Goal: Information Seeking & Learning: Learn about a topic

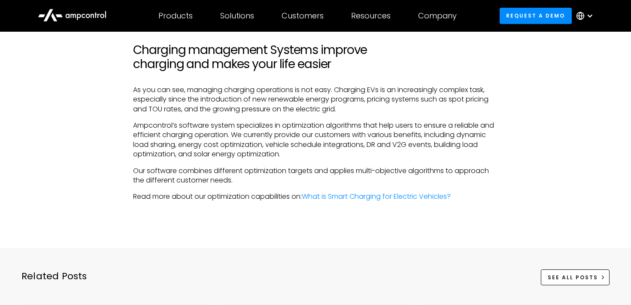
scroll to position [3175, 0]
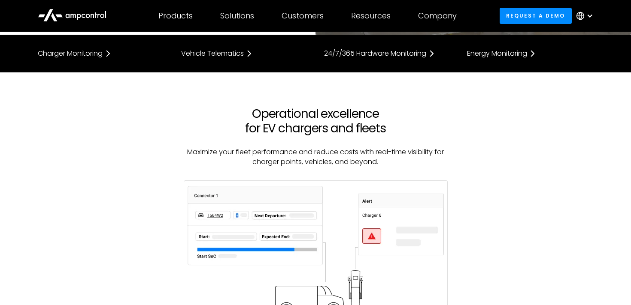
scroll to position [177, 0]
